Goal: Information Seeking & Learning: Learn about a topic

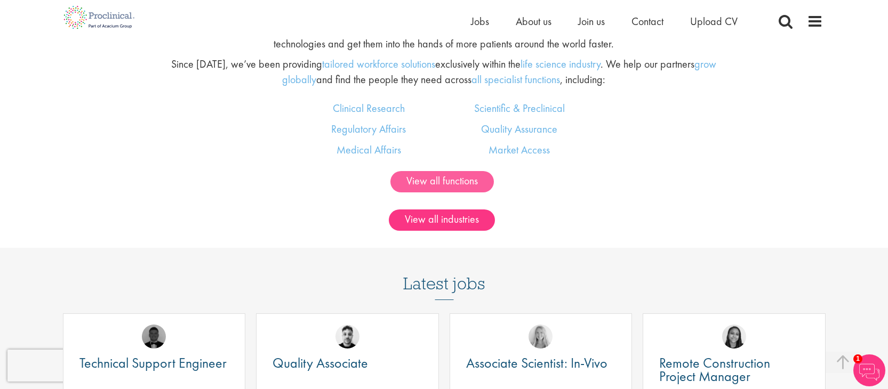
scroll to position [695, 0]
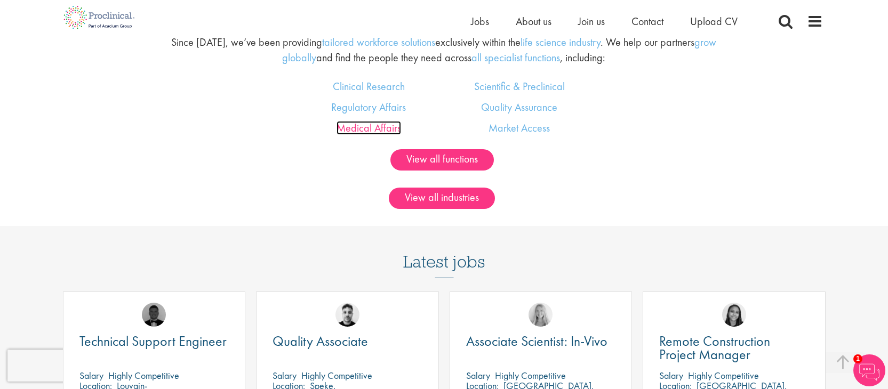
click at [365, 128] on link "Medical Affairs" at bounding box center [369, 128] width 65 height 14
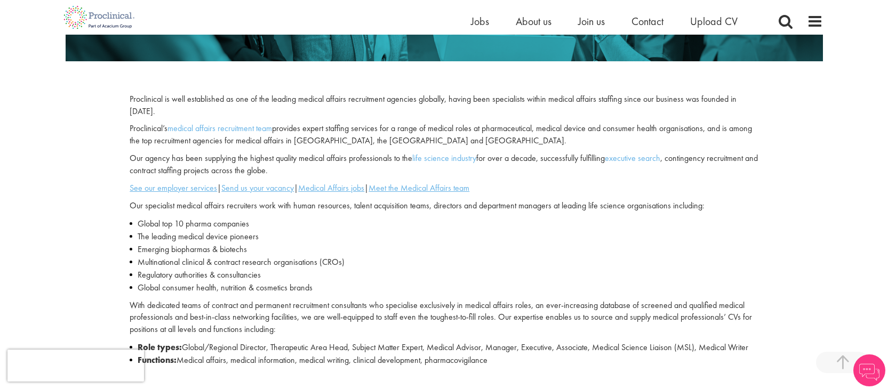
scroll to position [246, 0]
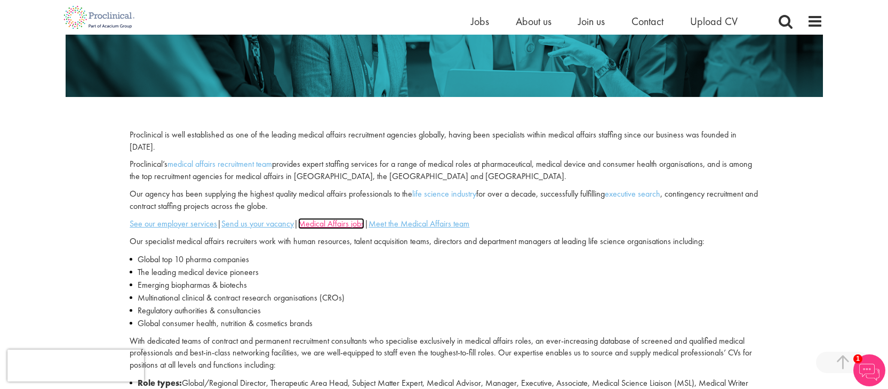
click at [328, 225] on u "Medical Affairs jobs" at bounding box center [331, 223] width 66 height 11
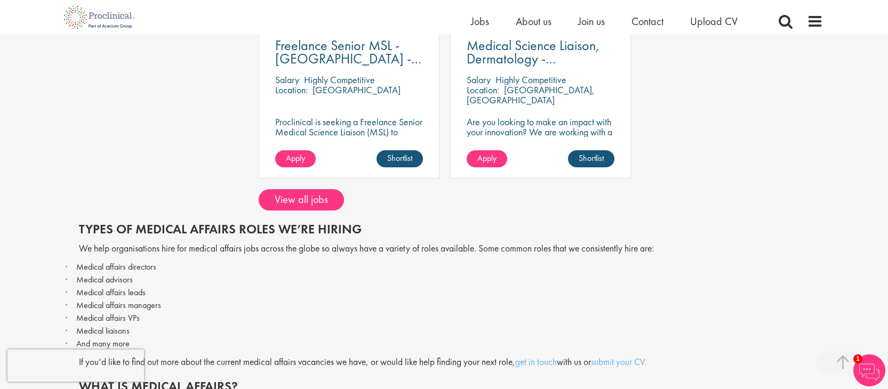
scroll to position [518, 0]
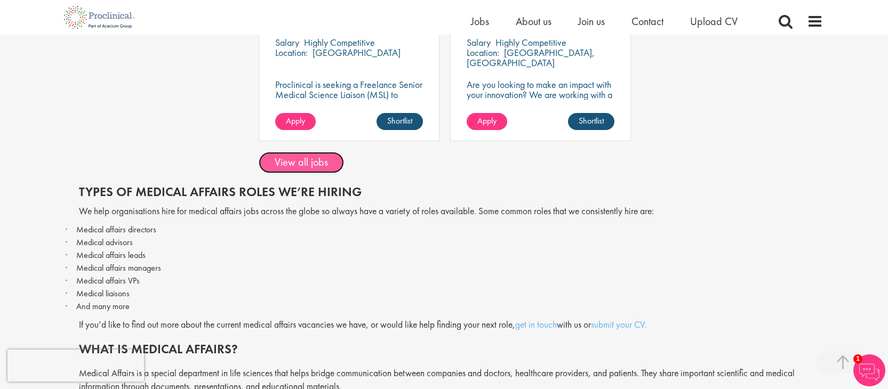
click at [314, 161] on link "View all jobs" at bounding box center [301, 162] width 85 height 21
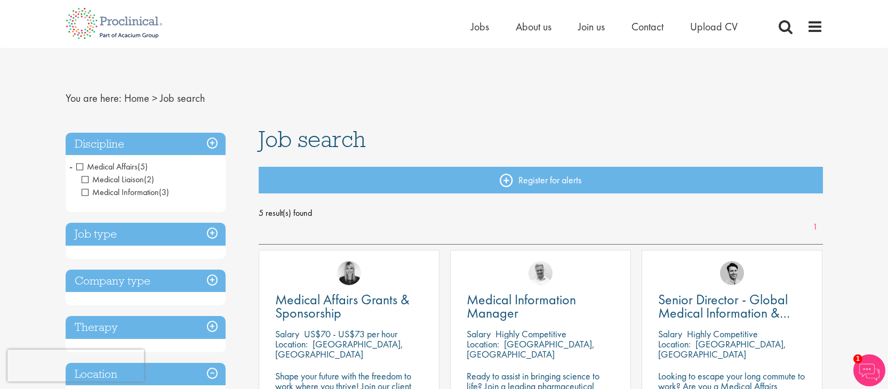
click at [214, 140] on h3 "Discipline" at bounding box center [146, 144] width 160 height 23
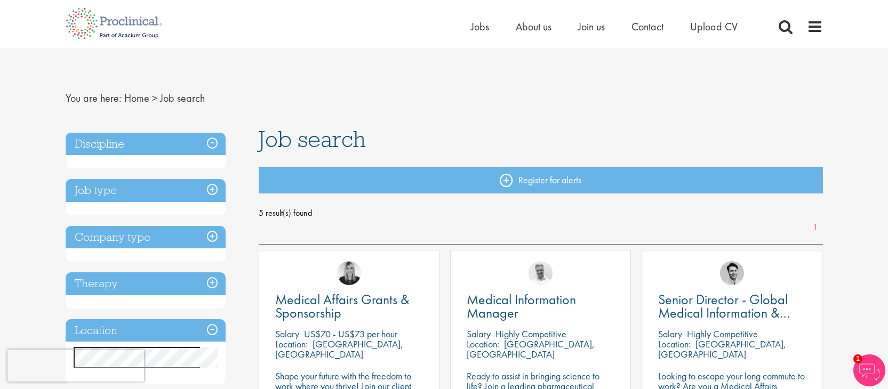
click at [214, 140] on h3 "Discipline" at bounding box center [146, 144] width 160 height 23
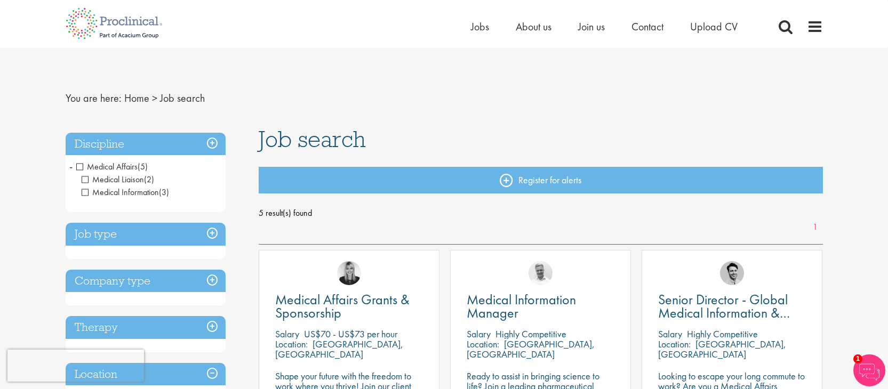
click at [214, 140] on h3 "Discipline" at bounding box center [146, 144] width 160 height 23
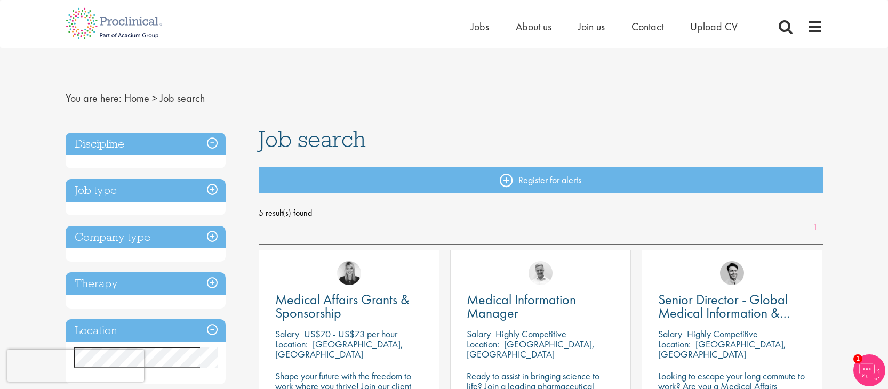
click at [158, 189] on h3 "Job type" at bounding box center [146, 190] width 160 height 23
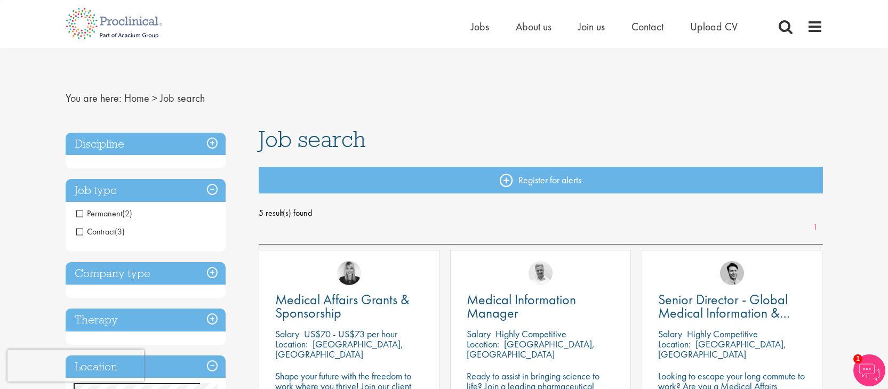
click at [211, 192] on h3 "Job type" at bounding box center [146, 190] width 160 height 23
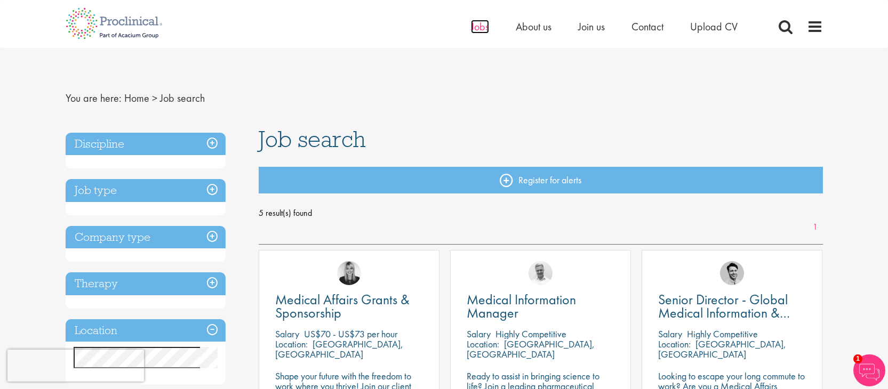
click at [471, 32] on span "Jobs" at bounding box center [480, 27] width 18 height 14
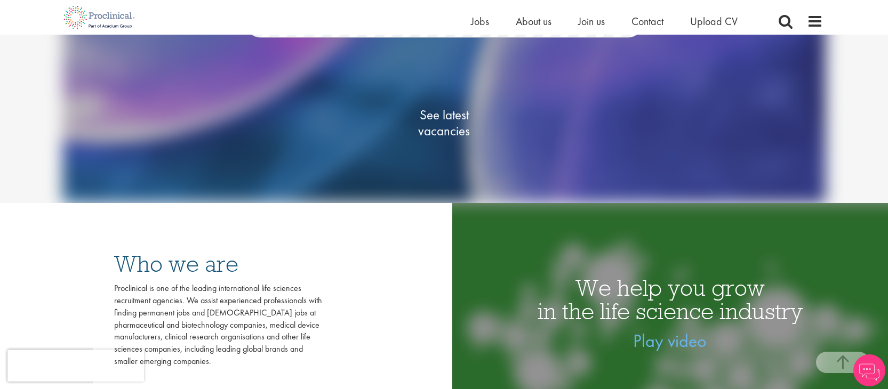
scroll to position [124, 0]
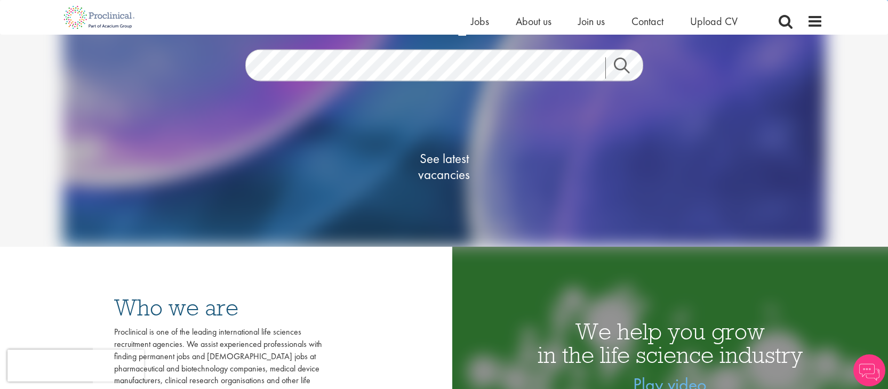
click at [628, 64] on link "Search" at bounding box center [629, 67] width 46 height 21
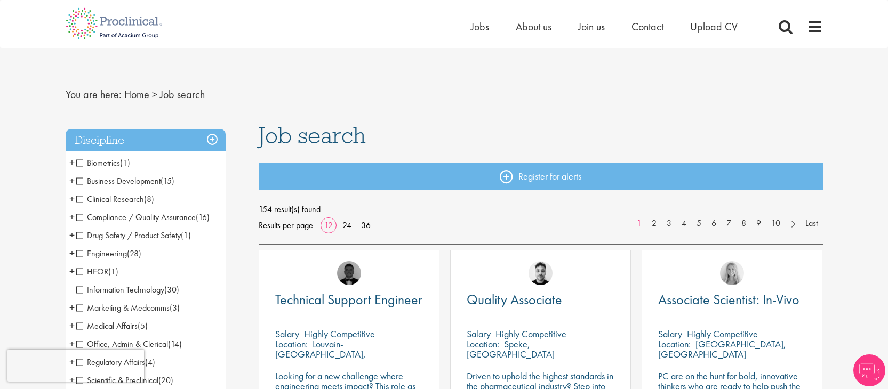
scroll to position [4, 0]
click at [81, 198] on span "Clinical Research" at bounding box center [110, 198] width 68 height 11
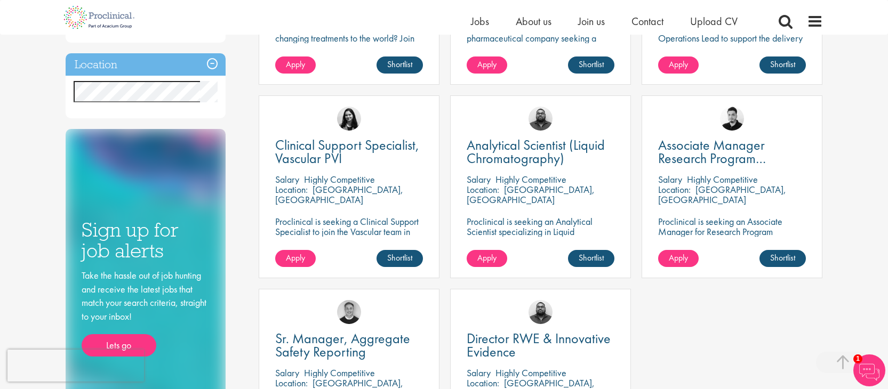
scroll to position [335, 0]
click at [686, 144] on span "Associate Manager Research Program Management" at bounding box center [712, 158] width 108 height 45
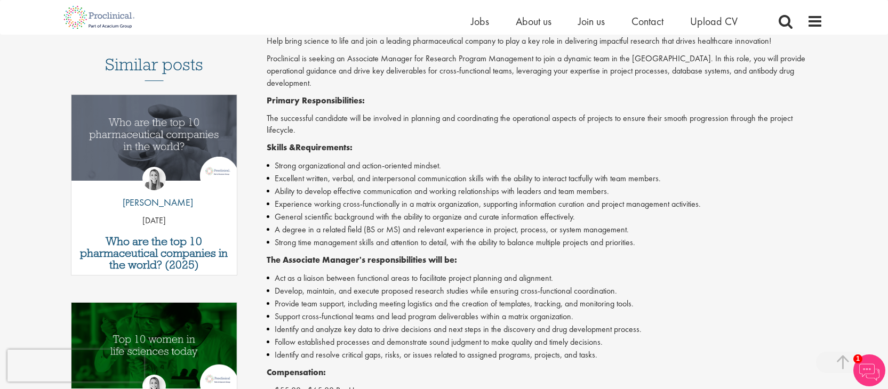
scroll to position [328, 0]
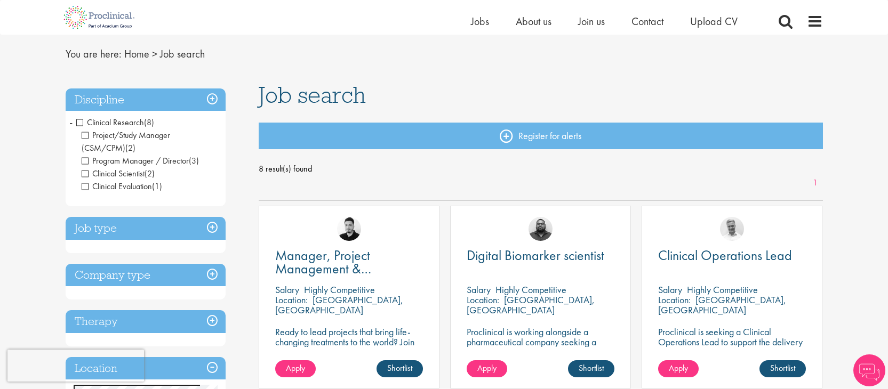
scroll to position [18, 0]
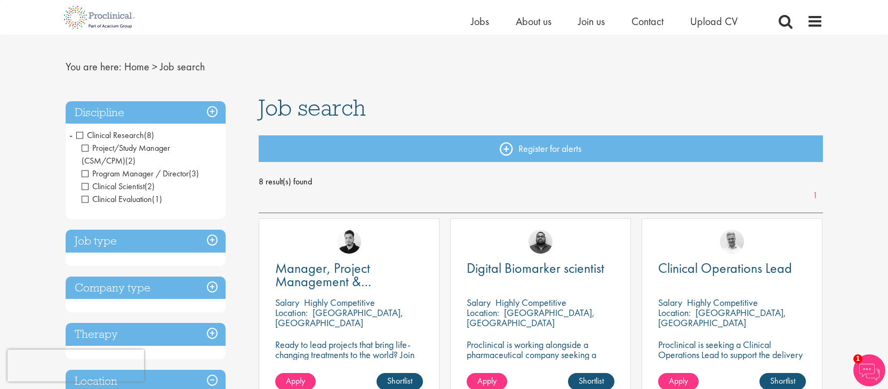
click at [210, 113] on h3 "Discipline" at bounding box center [146, 112] width 160 height 23
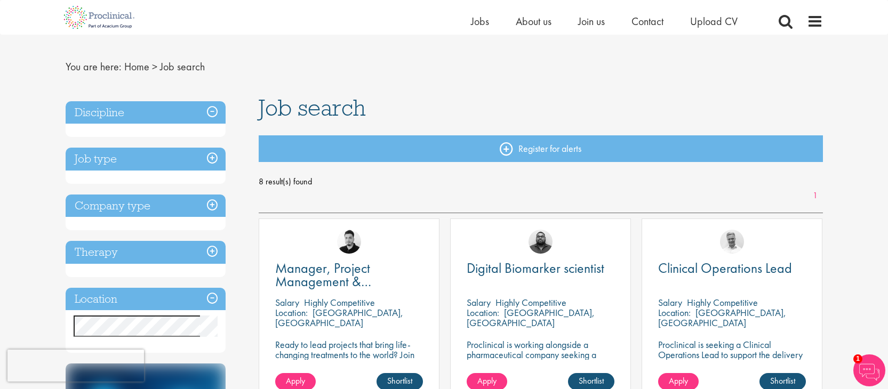
click at [214, 112] on h3 "Discipline" at bounding box center [146, 112] width 160 height 23
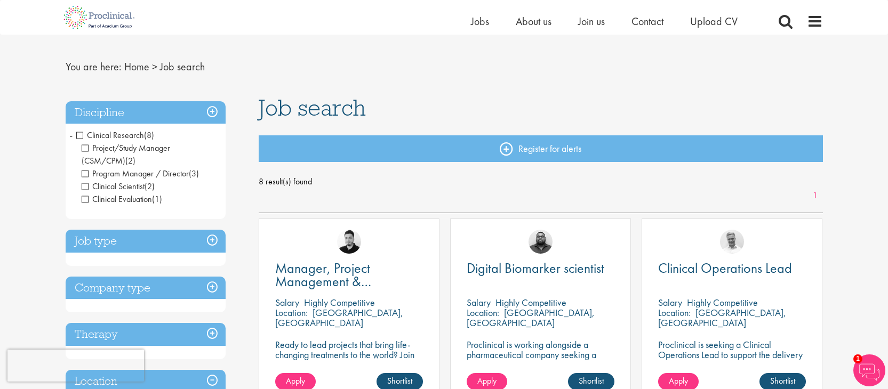
click at [79, 135] on span "Clinical Research" at bounding box center [110, 135] width 68 height 11
